Goal: Task Accomplishment & Management: Use online tool/utility

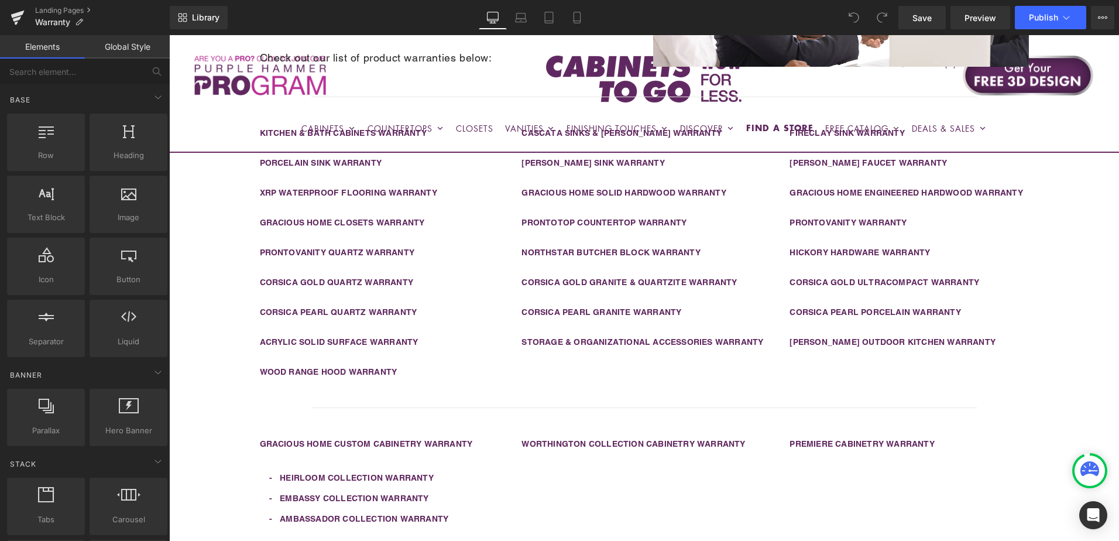
scroll to position [293, 0]
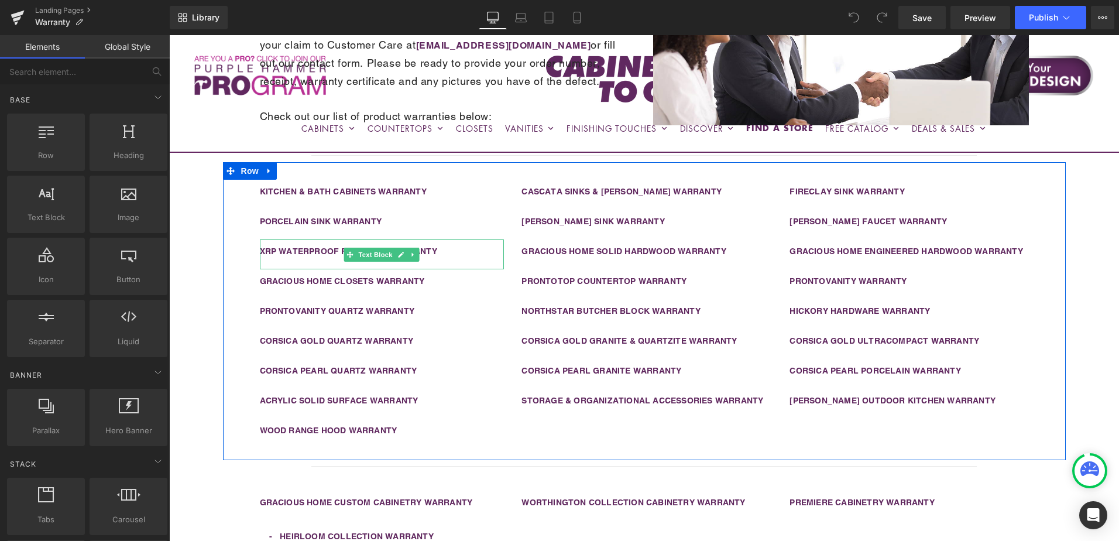
click at [455, 253] on div "XRP WATERPROOF FLOORING WARRANTY" at bounding box center [382, 254] width 245 height 30
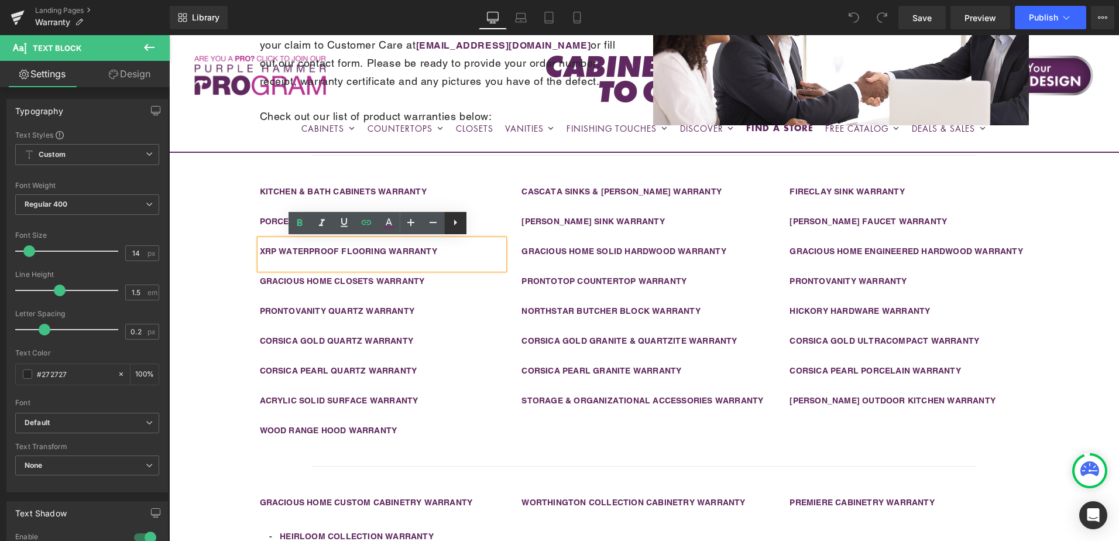
click at [461, 226] on icon at bounding box center [455, 222] width 14 height 14
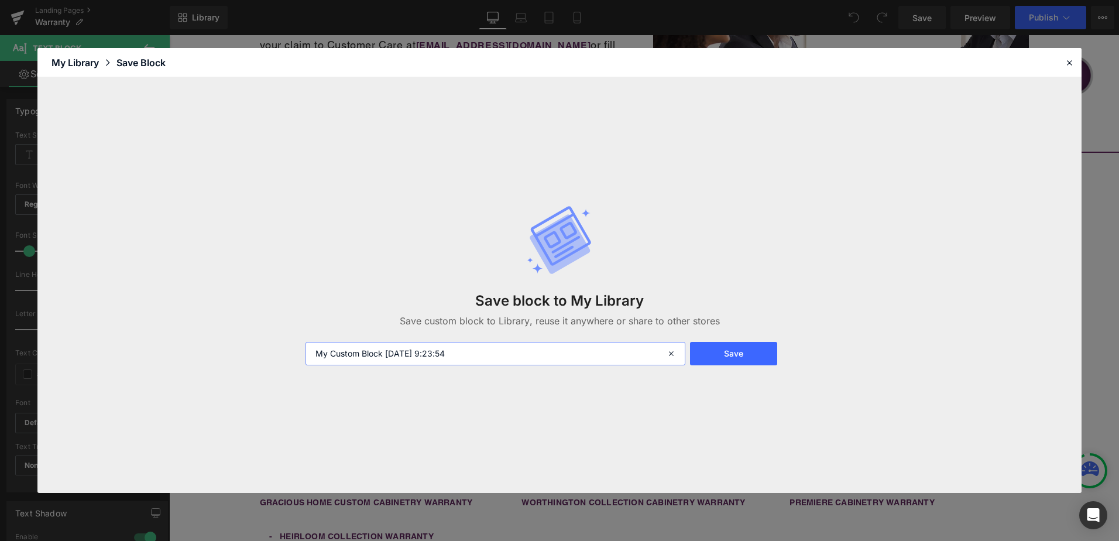
click at [380, 355] on input "My Custom Block [DATE] 9:23:54" at bounding box center [496, 353] width 380 height 23
type input "xrp warranty link"
click at [735, 359] on button "Save" at bounding box center [733, 353] width 87 height 23
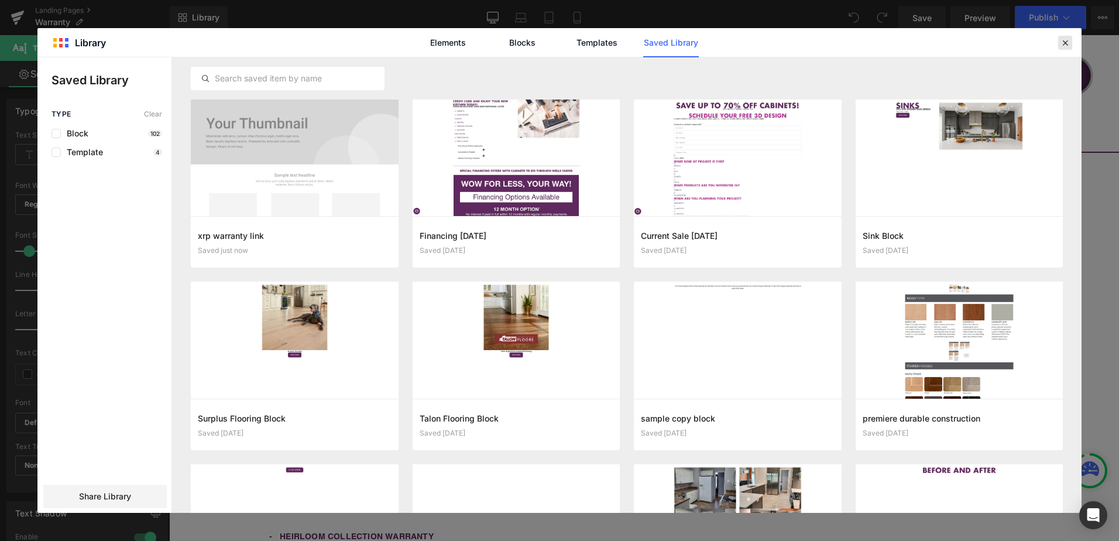
drag, startPoint x: 1061, startPoint y: 43, endPoint x: 892, endPoint y: 8, distance: 172.8
click at [1061, 43] on icon at bounding box center [1065, 42] width 11 height 11
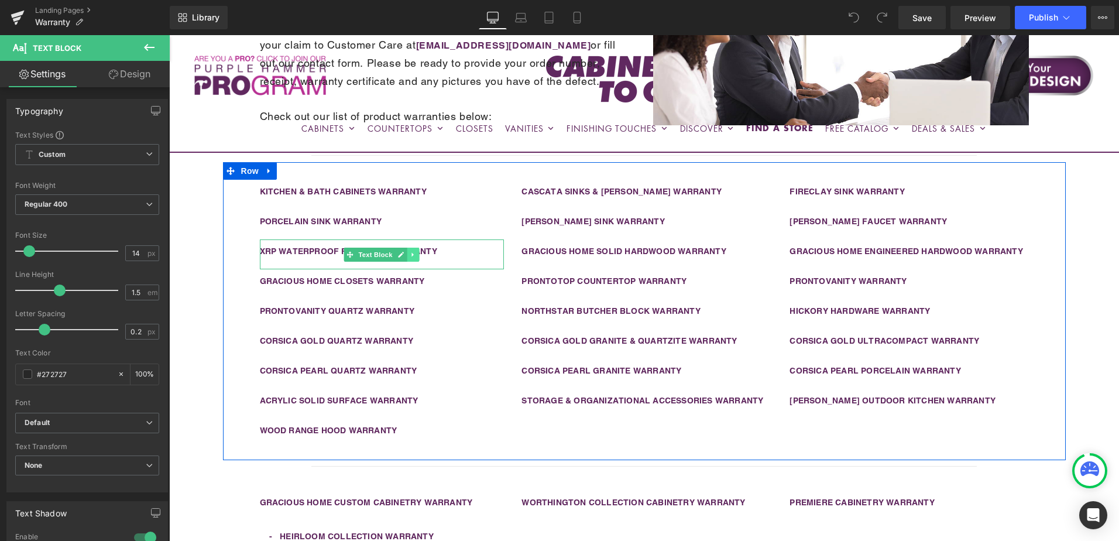
click at [410, 255] on icon at bounding box center [413, 254] width 6 height 7
click at [416, 255] on icon at bounding box center [419, 254] width 6 height 6
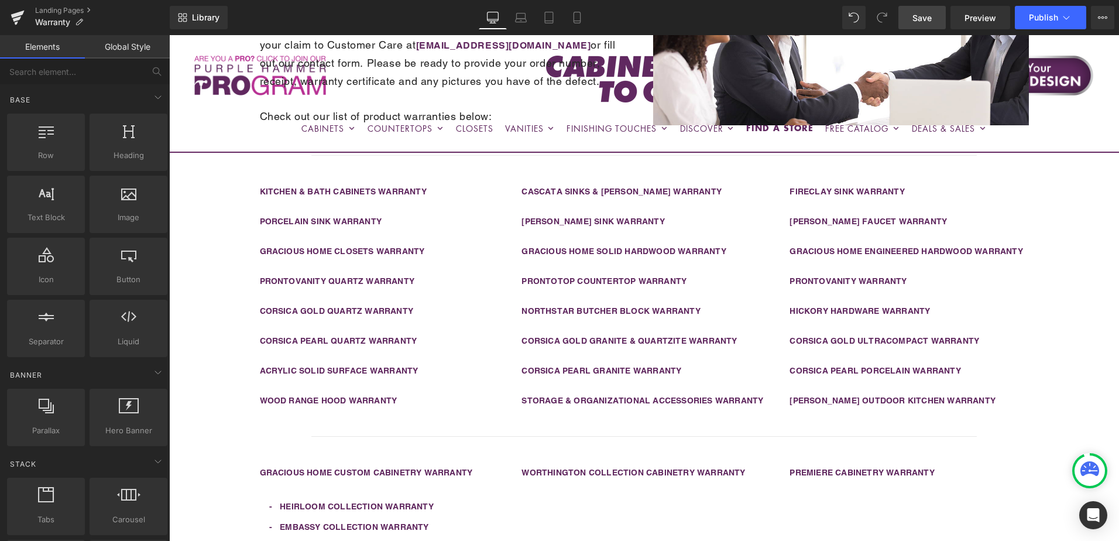
click at [934, 18] on link "Save" at bounding box center [922, 17] width 47 height 23
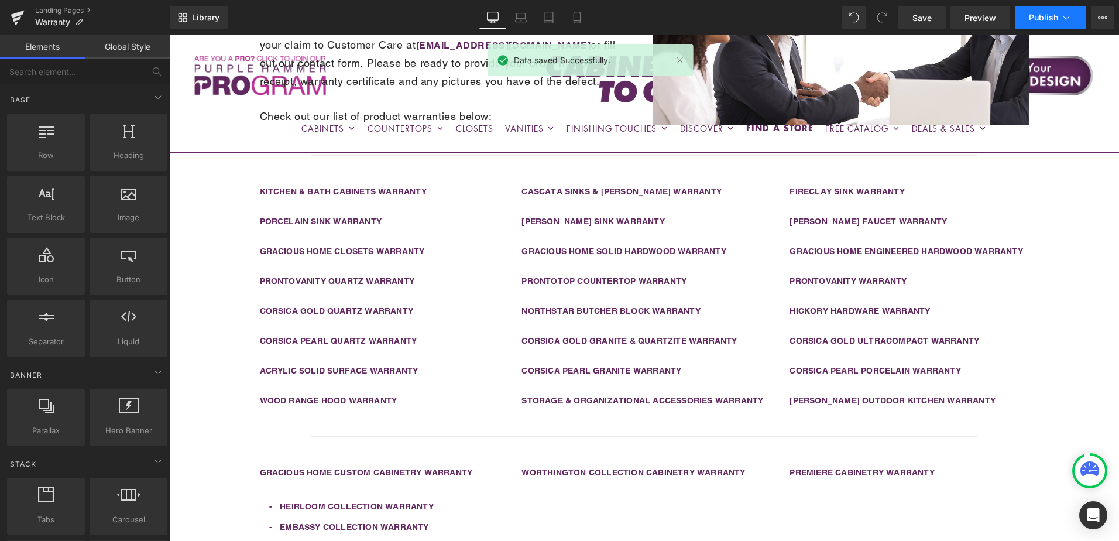
click at [1041, 17] on span "Publish" at bounding box center [1043, 17] width 29 height 9
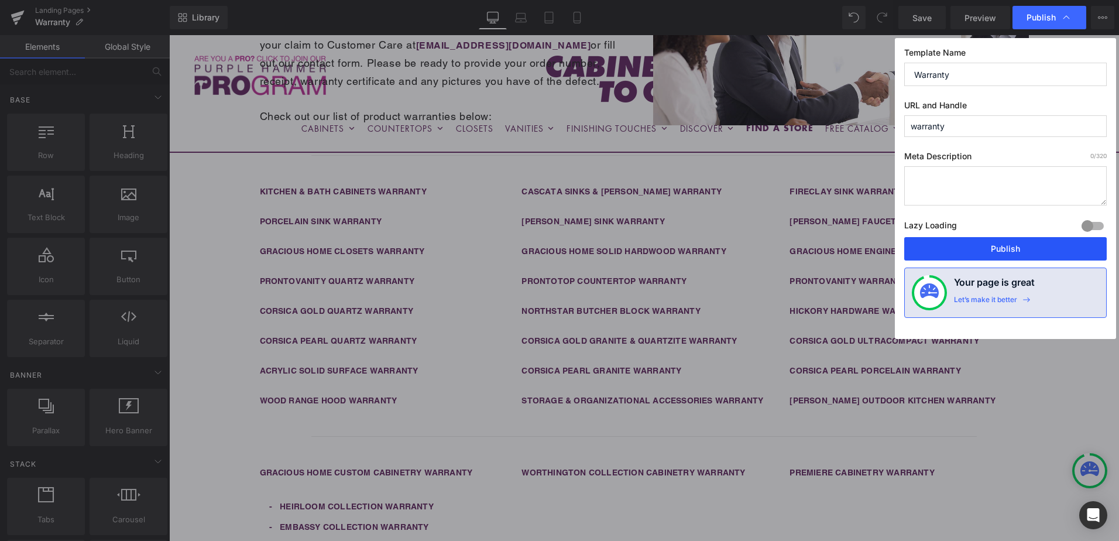
click at [1024, 253] on button "Publish" at bounding box center [1005, 248] width 203 height 23
